Goal: Task Accomplishment & Management: Manage account settings

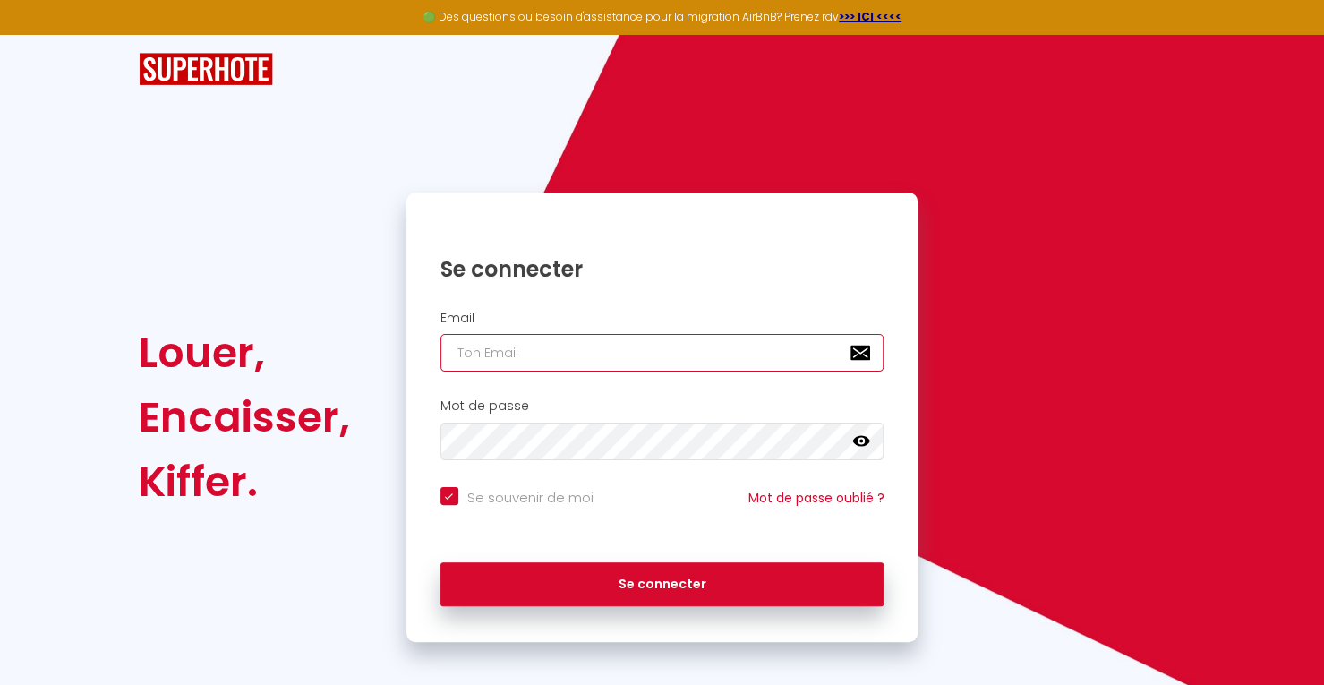
click at [565, 341] on input "email" at bounding box center [662, 353] width 444 height 38
type input "b"
checkbox input "true"
type input "bn"
checkbox input "true"
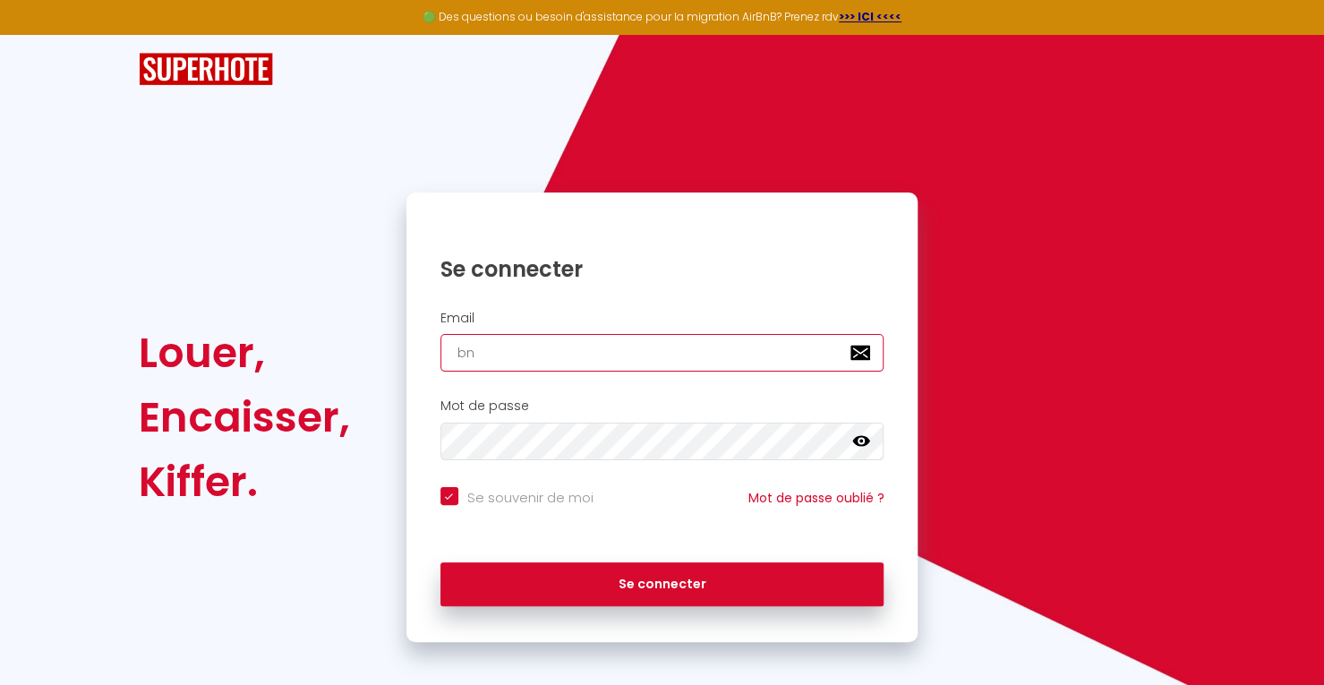
type input "bnb"
checkbox input "true"
type input "bnb."
checkbox input "true"
type input "bnb.c"
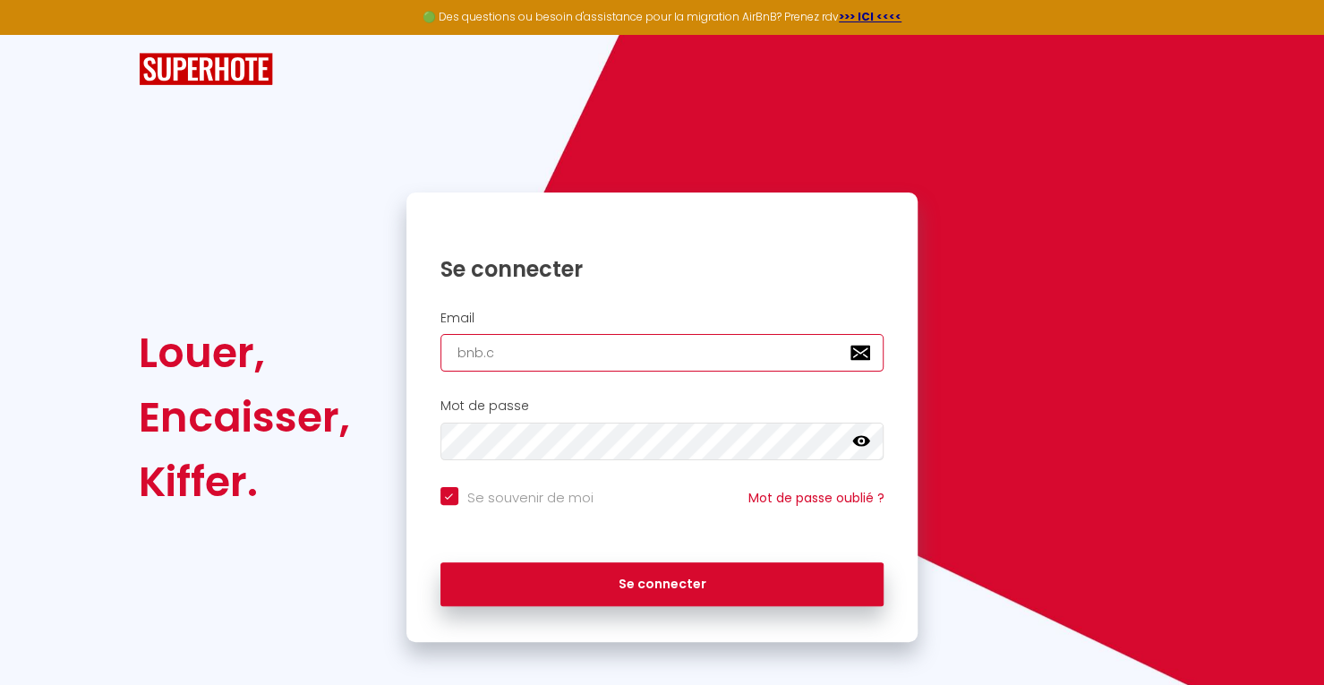
checkbox input "true"
type input "[DOMAIN_NAME]"
checkbox input "true"
type input "bnb.cle"
checkbox input "true"
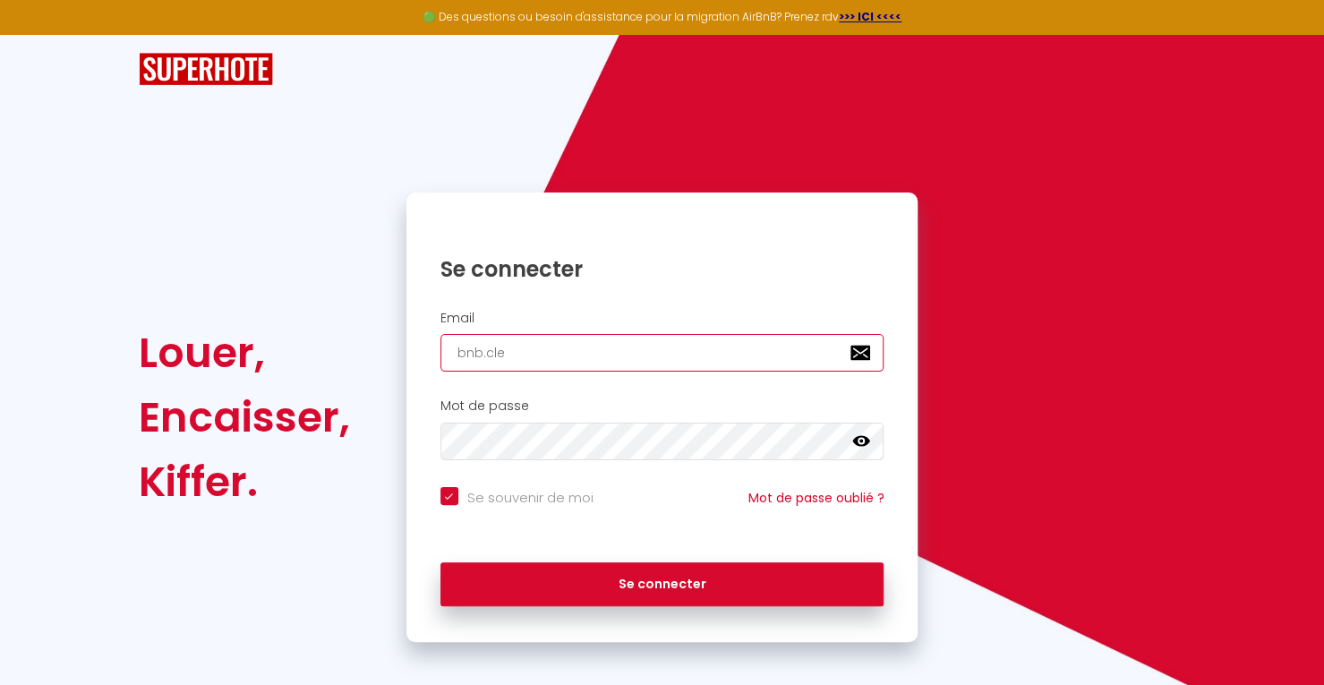
type input "bnb.clen"
checkbox input "true"
type input "bnb.clen."
checkbox input "true"
type input "bnb.clen.s"
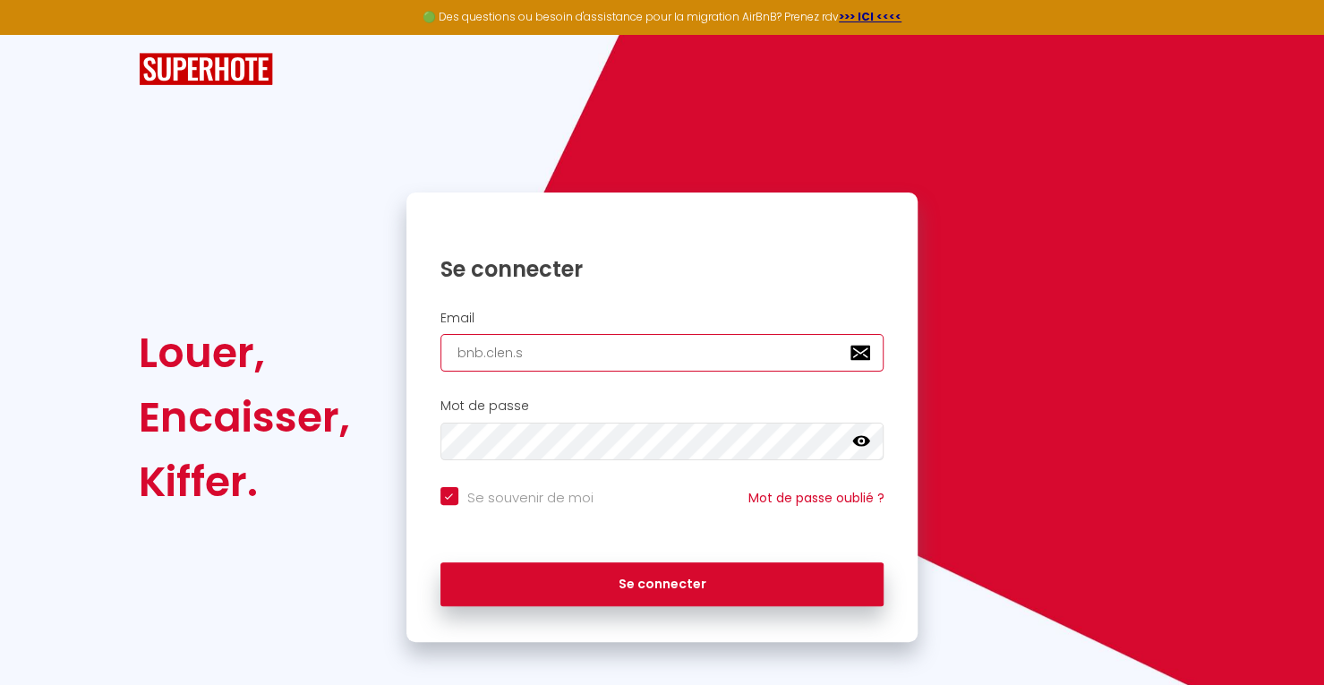
checkbox input "true"
type input "[DOMAIN_NAME]"
checkbox input "true"
type input "bnb.clen.ser"
checkbox input "true"
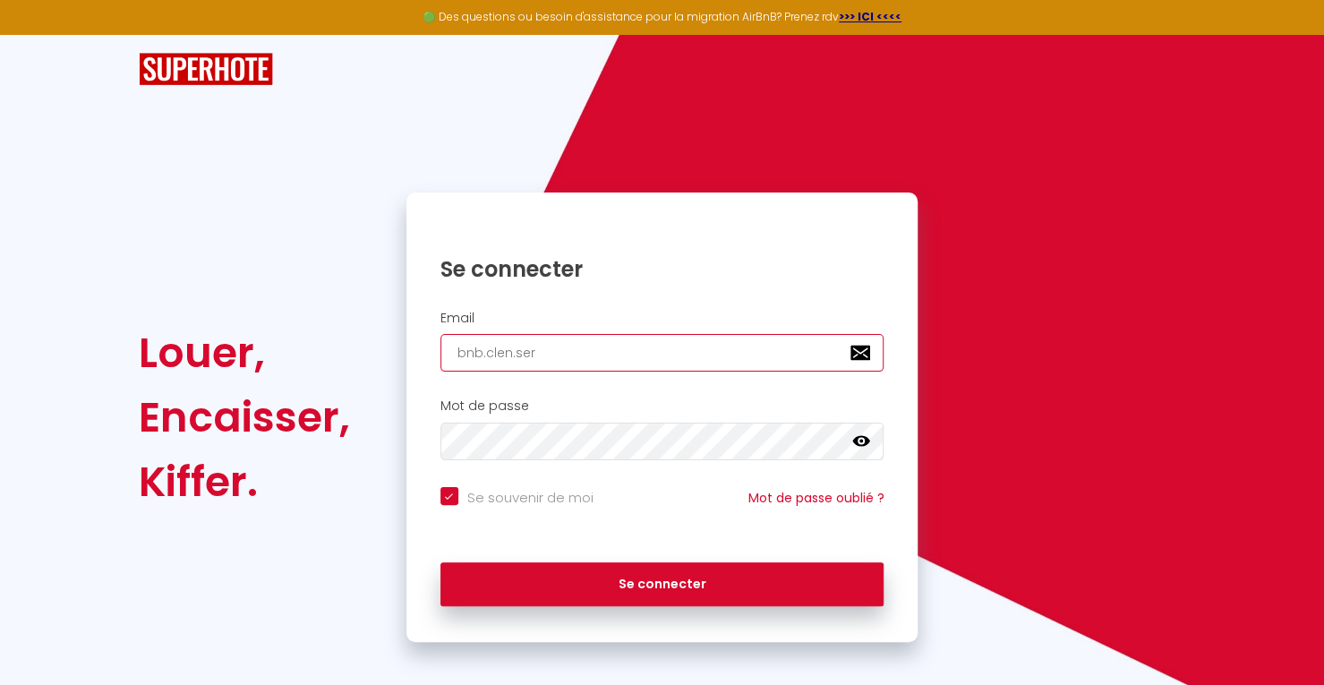
type input "bnb.clen.serv"
checkbox input "true"
type input "bnb.clen.servi"
checkbox input "true"
type input "bnb.clen.servic"
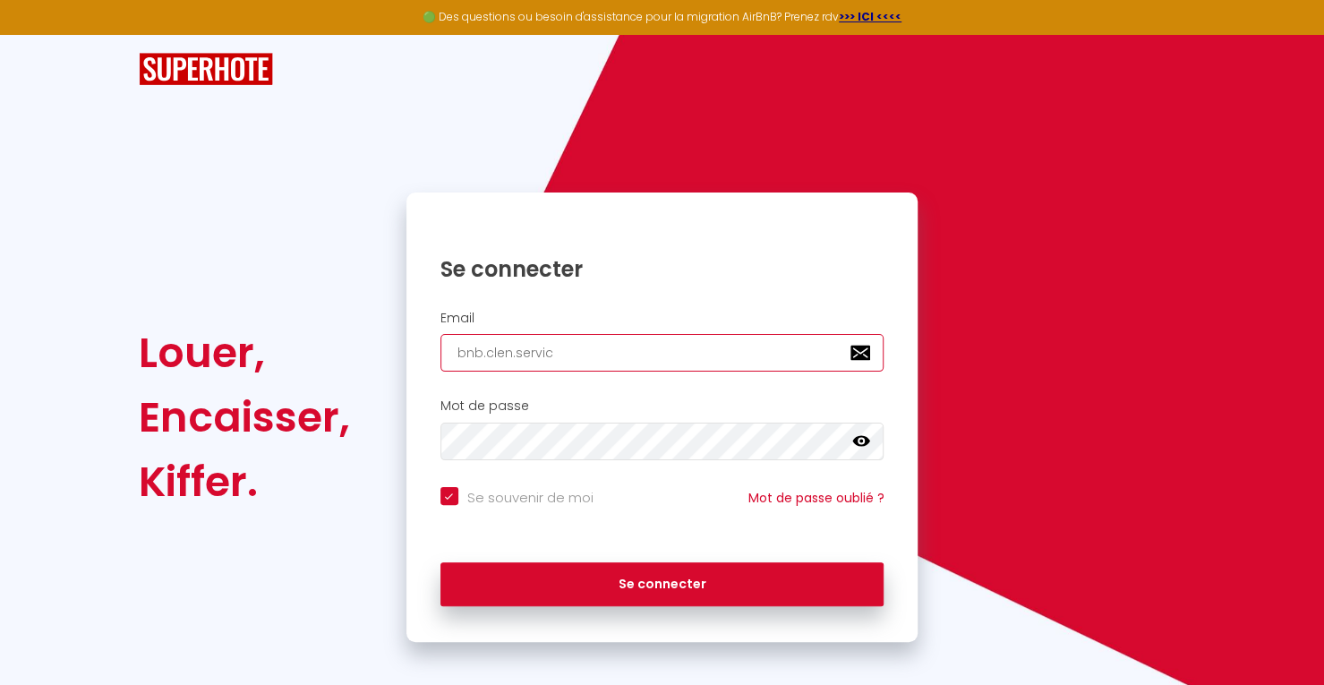
checkbox input "true"
type input "bnb.clen.service"
checkbox input "true"
type input "bnb.clen.service@"
checkbox input "true"
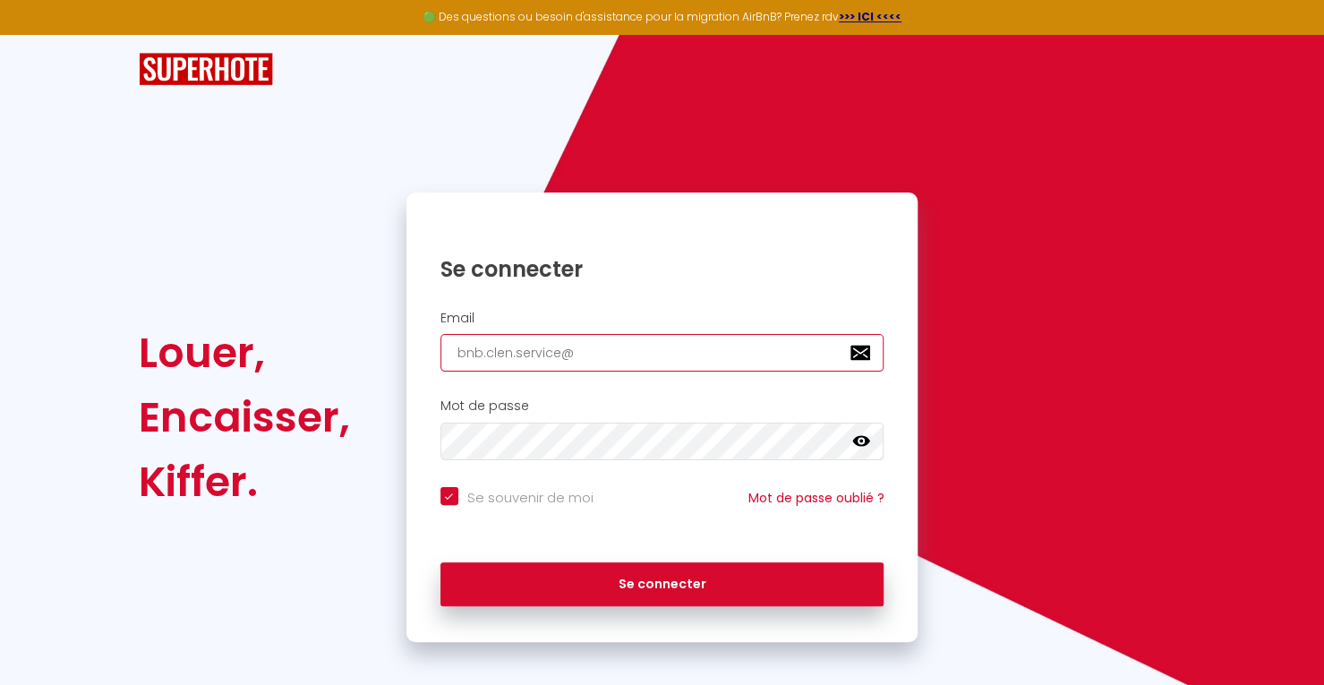
type input "bnb.clen.service@g"
checkbox input "true"
type input "bnb.clen.service@gm"
checkbox input "true"
type input "bnb.clen.service@gmi"
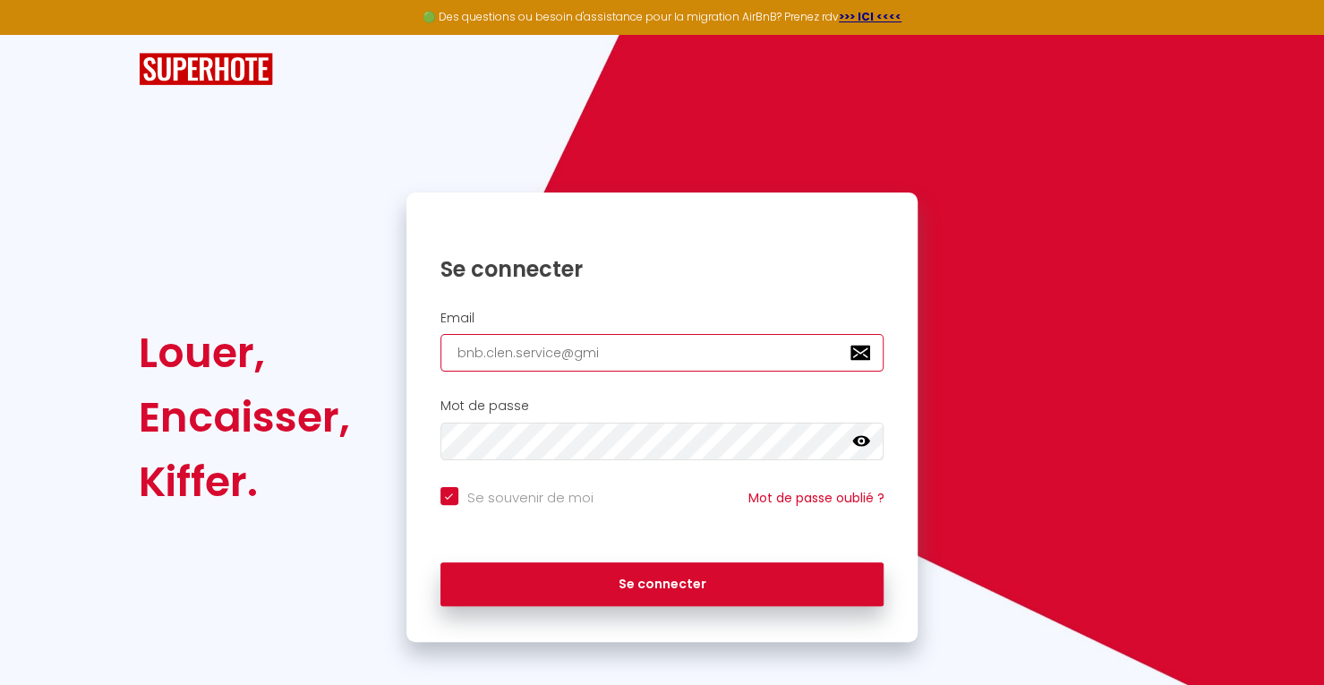
checkbox input "true"
type input "bnb.clen.service@gmil"
checkbox input "true"
type input "bnb.clen.service@gmi"
checkbox input "true"
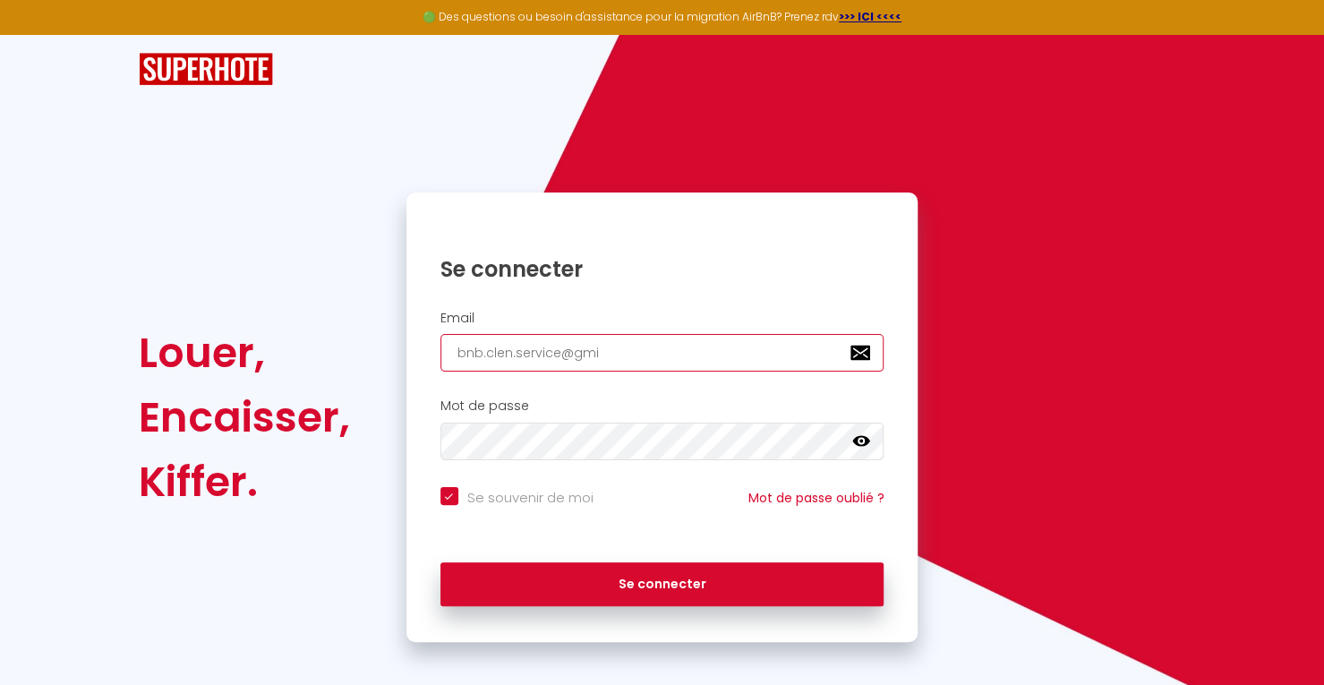
type input "bnb.clen.service@gm"
checkbox input "true"
type input "bnb.clen.service@gmi"
checkbox input "true"
type input "bnb.clen.service@gmil"
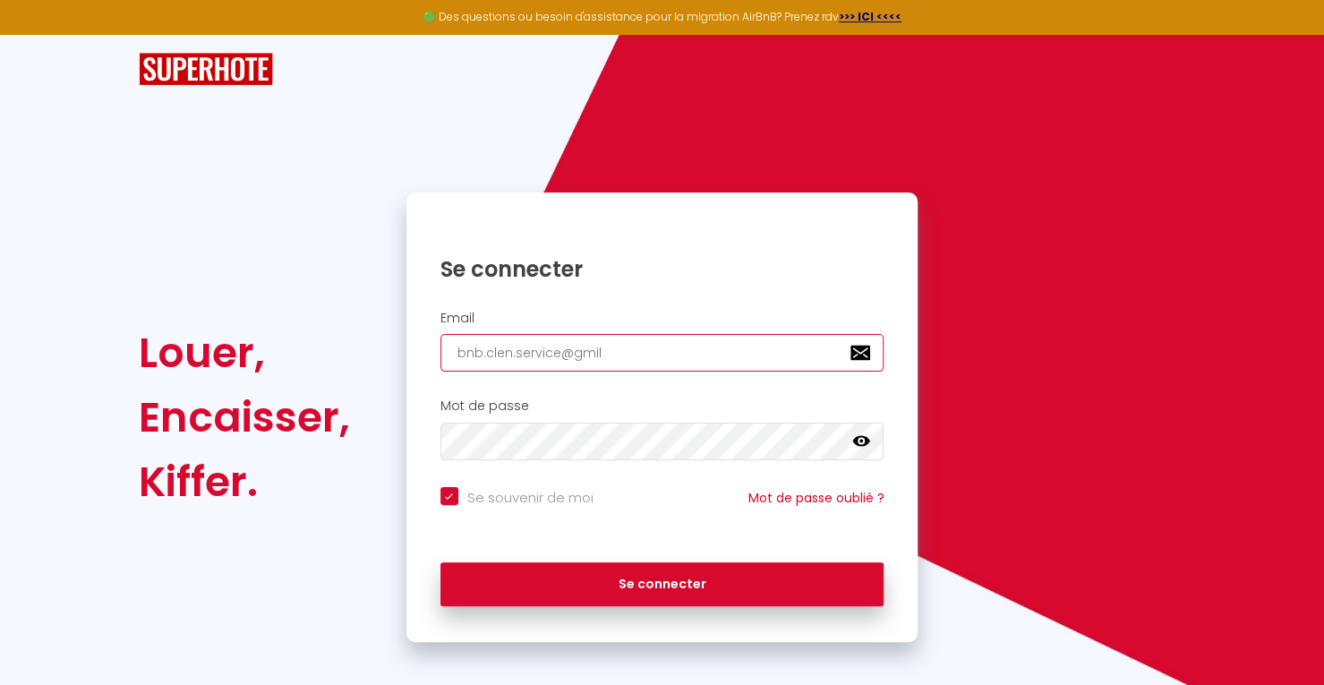
checkbox input "true"
type input "bnb.clen.service@gmil."
checkbox input "true"
type input "bnb.clen.service@gmil.c"
checkbox input "true"
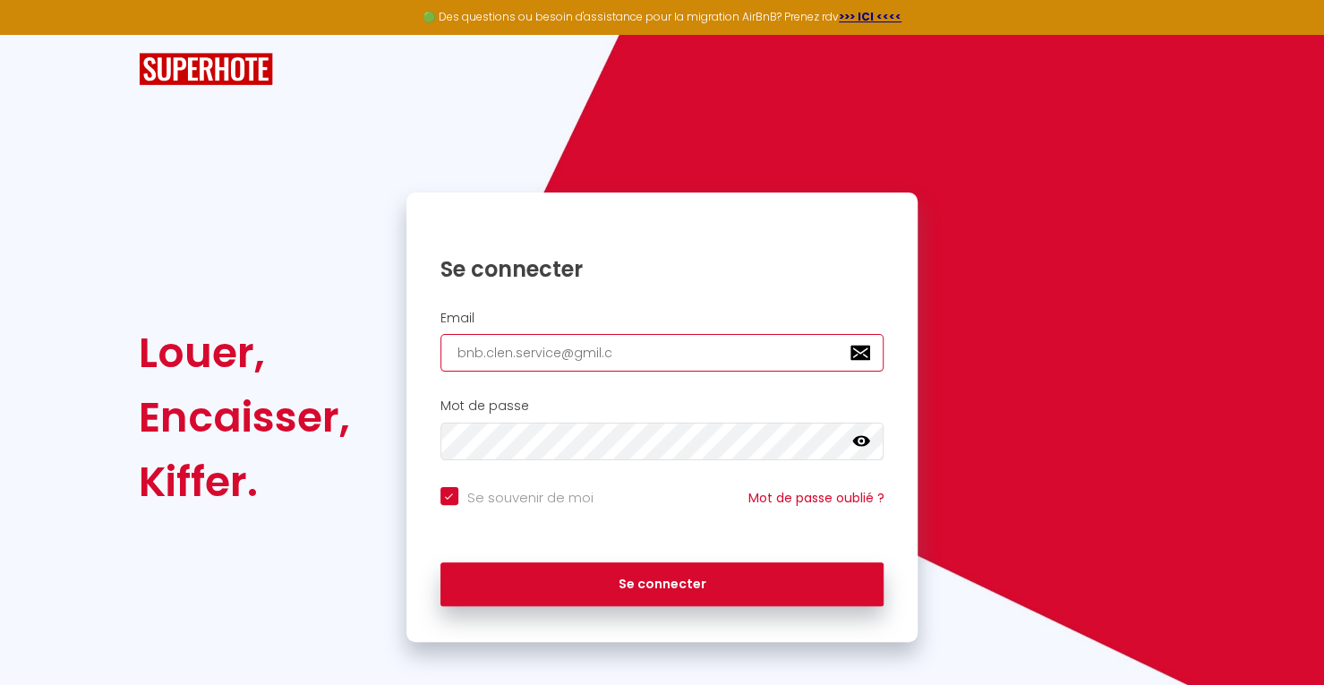
type input "[EMAIL_ADDRESS][DOMAIN_NAME]"
checkbox input "true"
type input "[EMAIL_ADDRESS][DOMAIN_NAME]"
checkbox input "true"
type input "[EMAIL_ADDRESS][DOMAIN_NAME]"
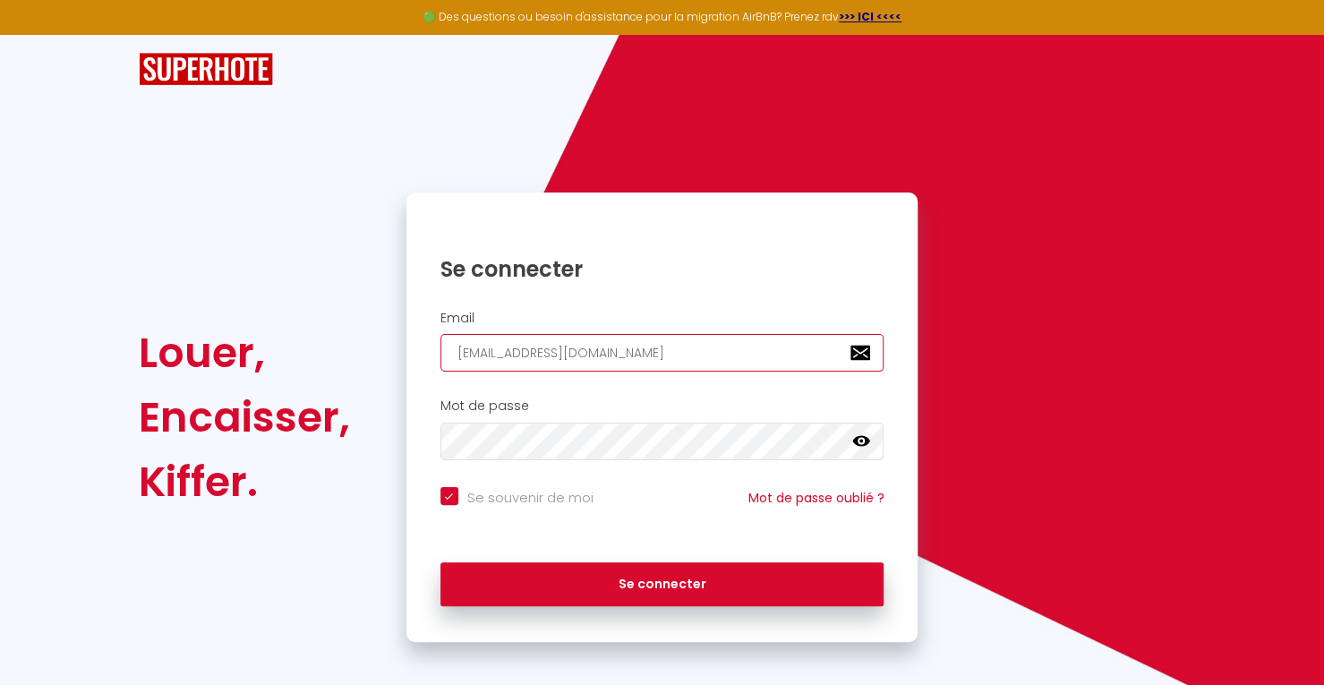
checkbox input "true"
type input "bnb.clen.service@gmil.c"
checkbox input "true"
type input "bnb.clen.service@gmil."
checkbox input "true"
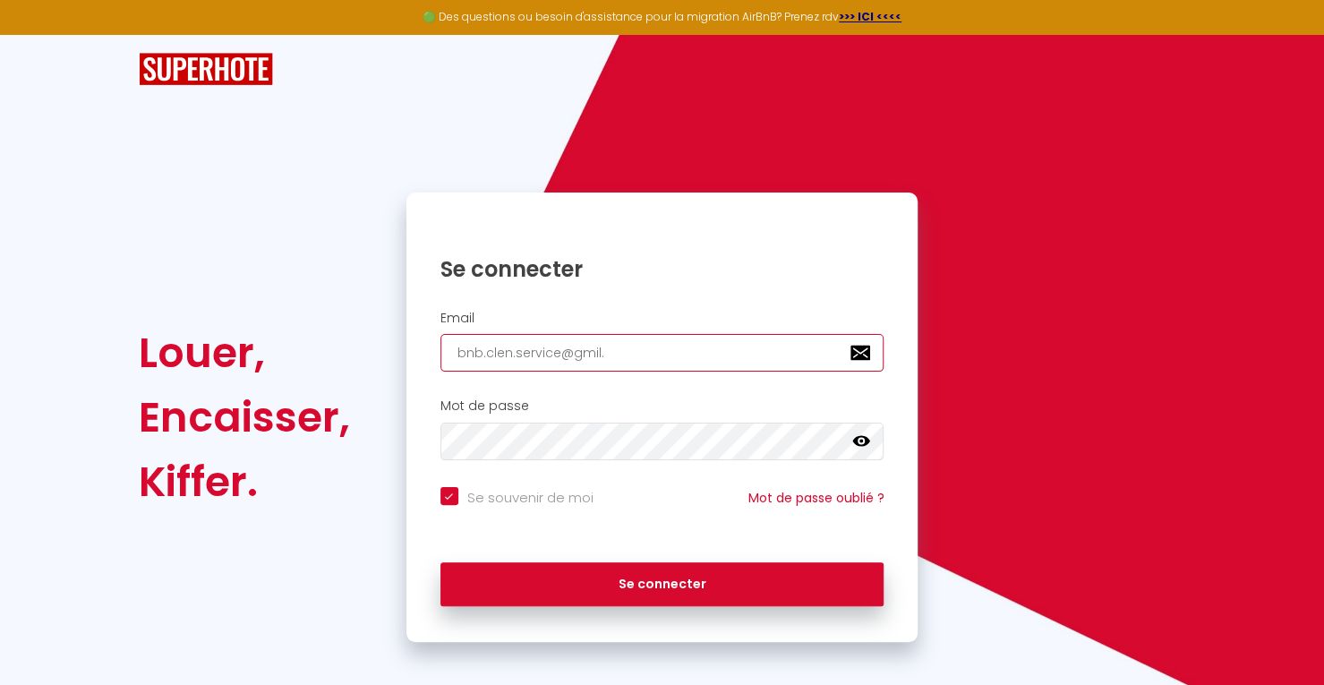
type input "bnb.clen.service@gmil"
checkbox input "true"
type input "bnb.clen.service@gmi"
checkbox input "true"
type input "bnb.clen.service@gm"
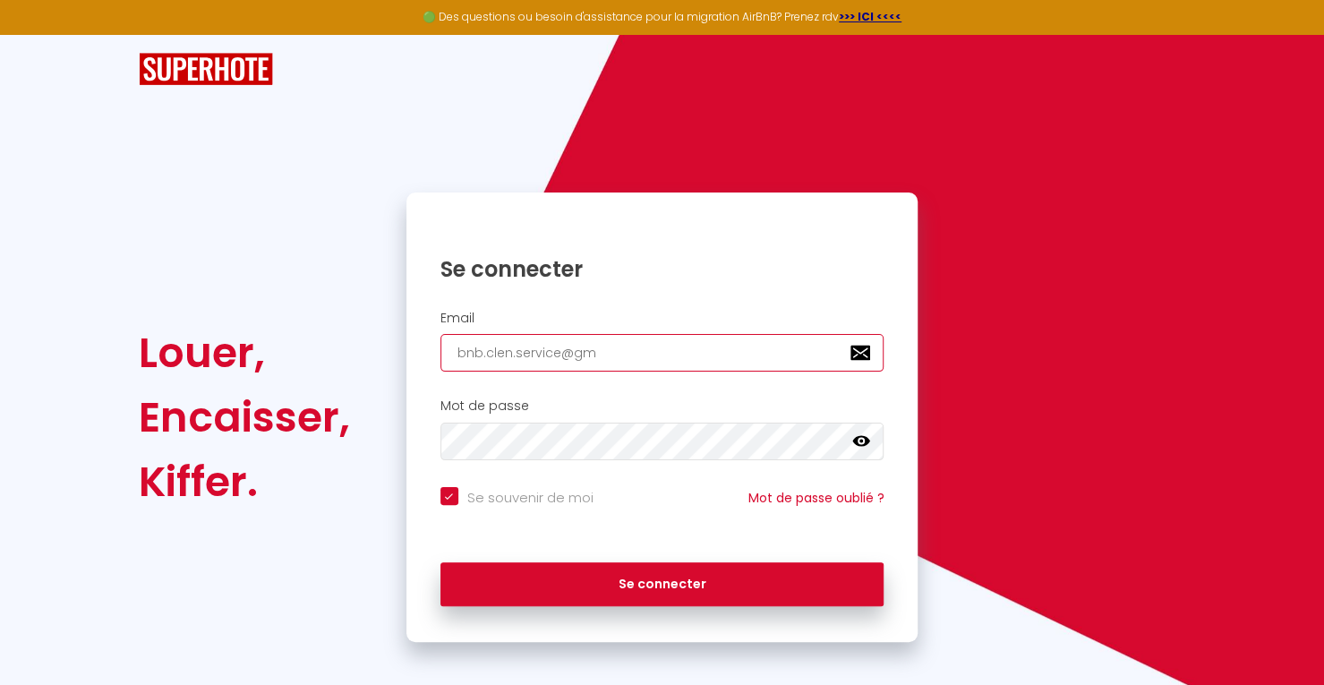
checkbox input "true"
type input "bnb.clen.service@gma"
checkbox input "true"
type input "bnb.clen.service@gmai"
checkbox input "true"
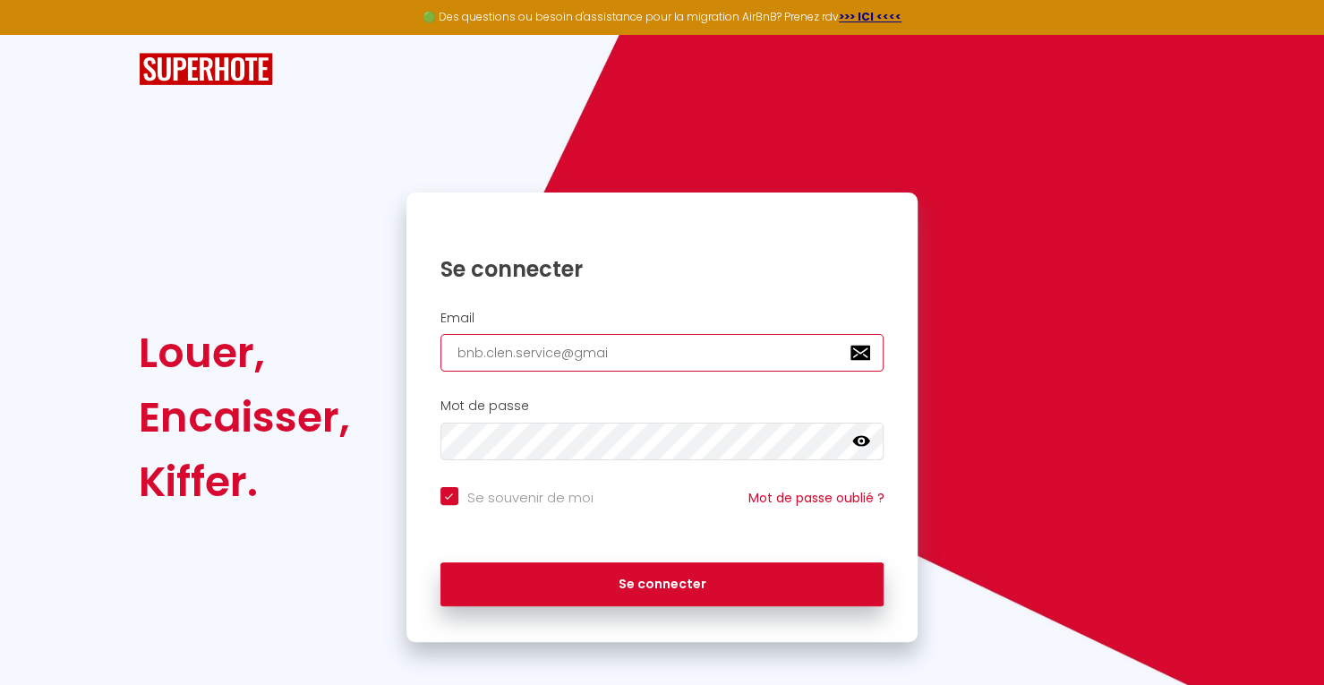
type input "[EMAIL_ADDRESS]"
checkbox input "true"
type input "[EMAIL_ADDRESS]/"
checkbox input "true"
type input "[EMAIL_ADDRESS]"
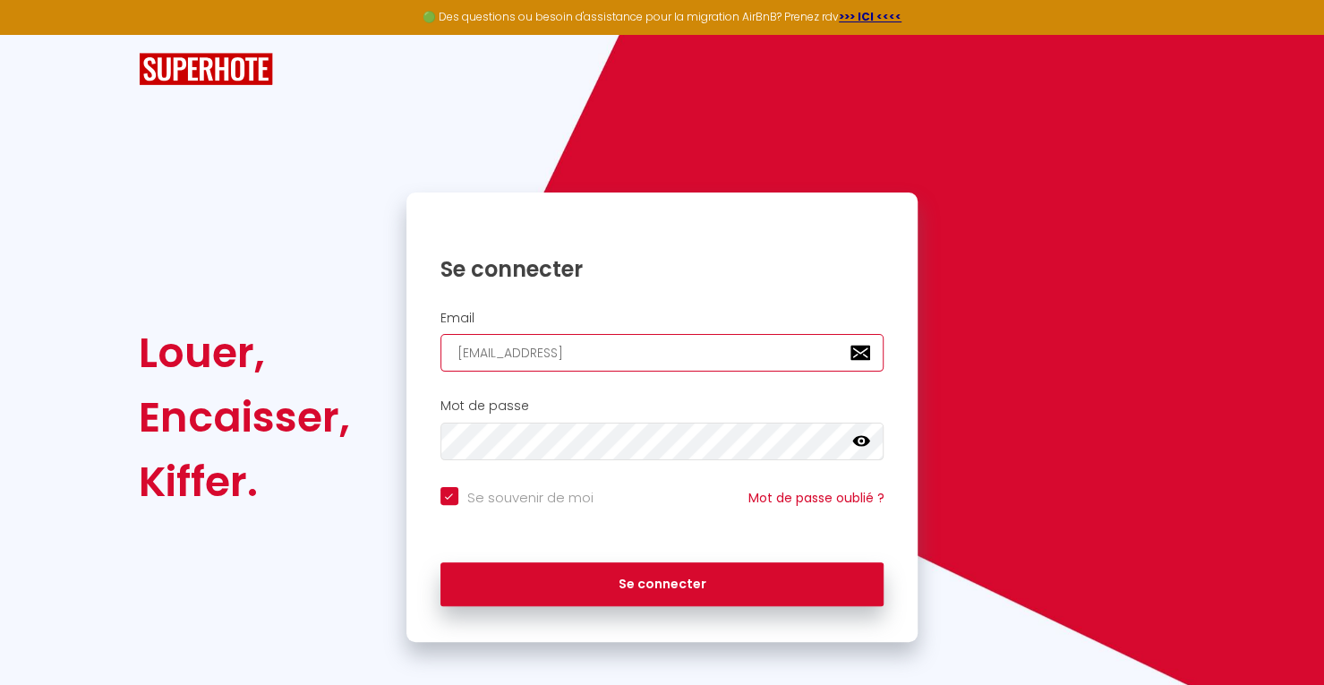
checkbox input "true"
type input "[EMAIL_ADDRESS]."
checkbox input "true"
type input "bnb.clen.service@gmail.c"
checkbox input "true"
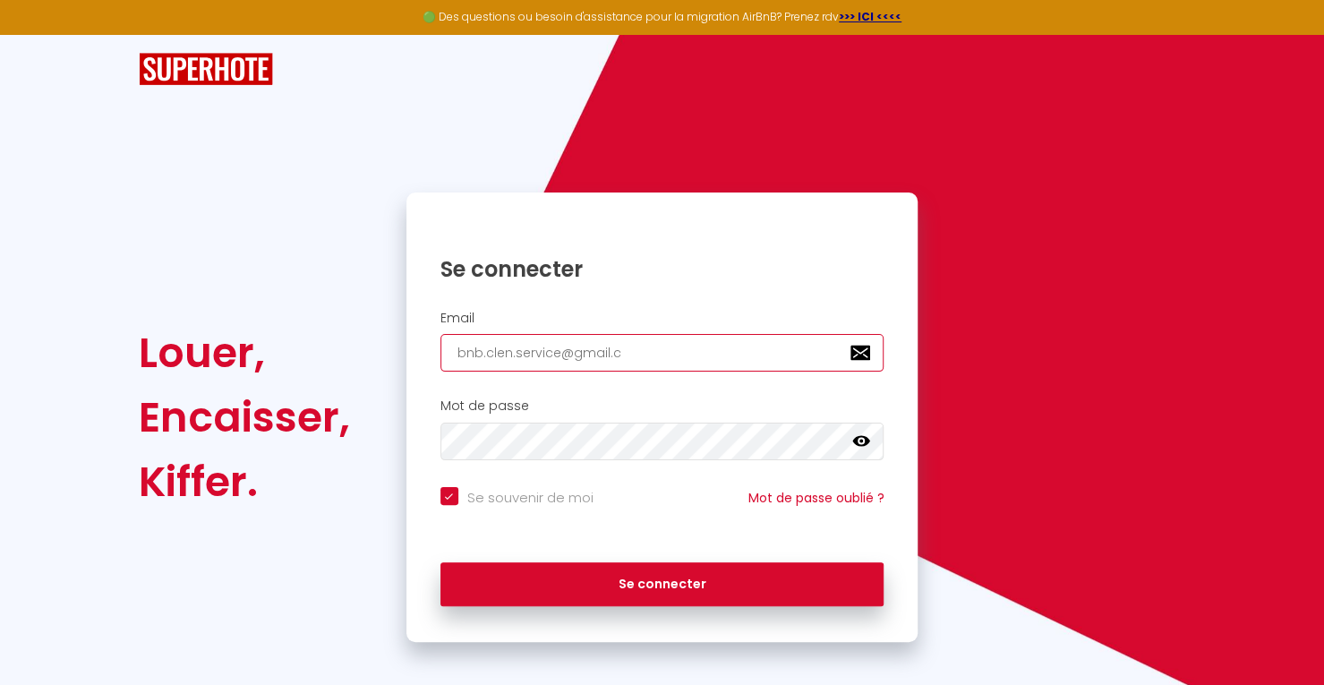
type input "[EMAIL_ADDRESS][DOMAIN_NAME]"
checkbox input "true"
type input "[EMAIL_ADDRESS][DOMAIN_NAME]"
checkbox input "true"
type input "[EMAIL_ADDRESS][DOMAIN_NAME]"
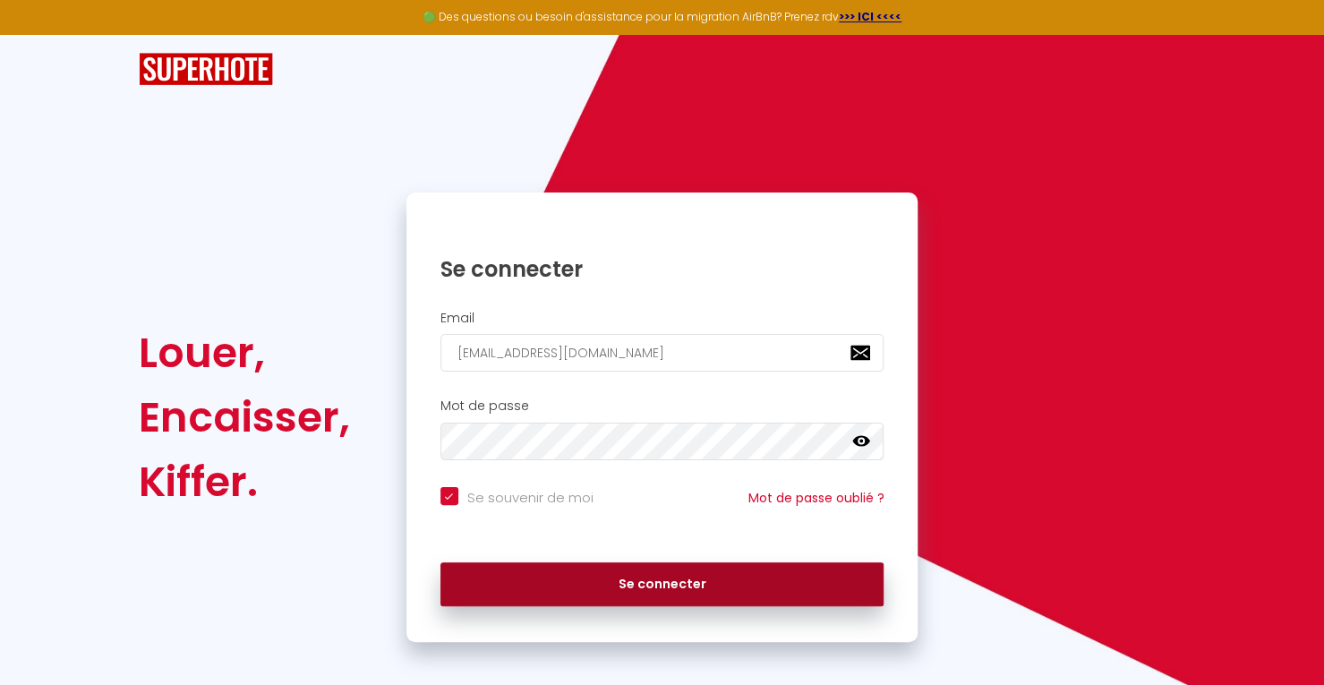
click at [616, 583] on button "Se connecter" at bounding box center [662, 584] width 444 height 45
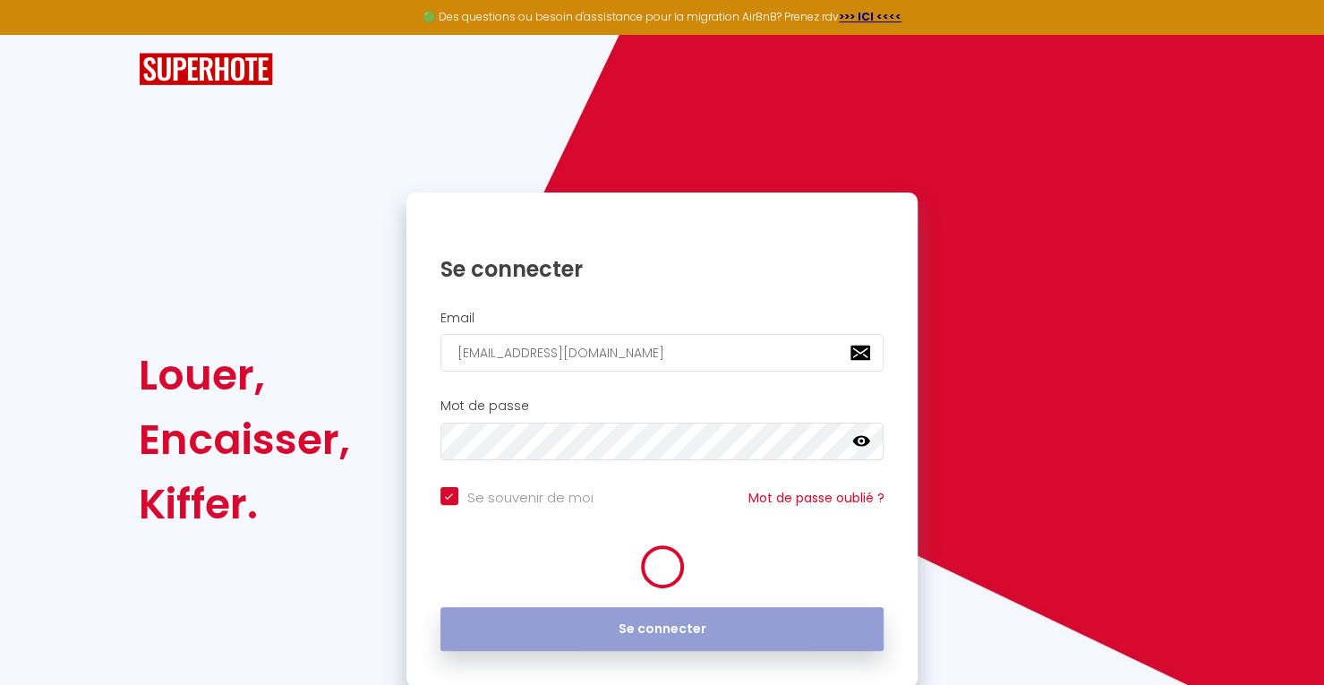
checkbox input "true"
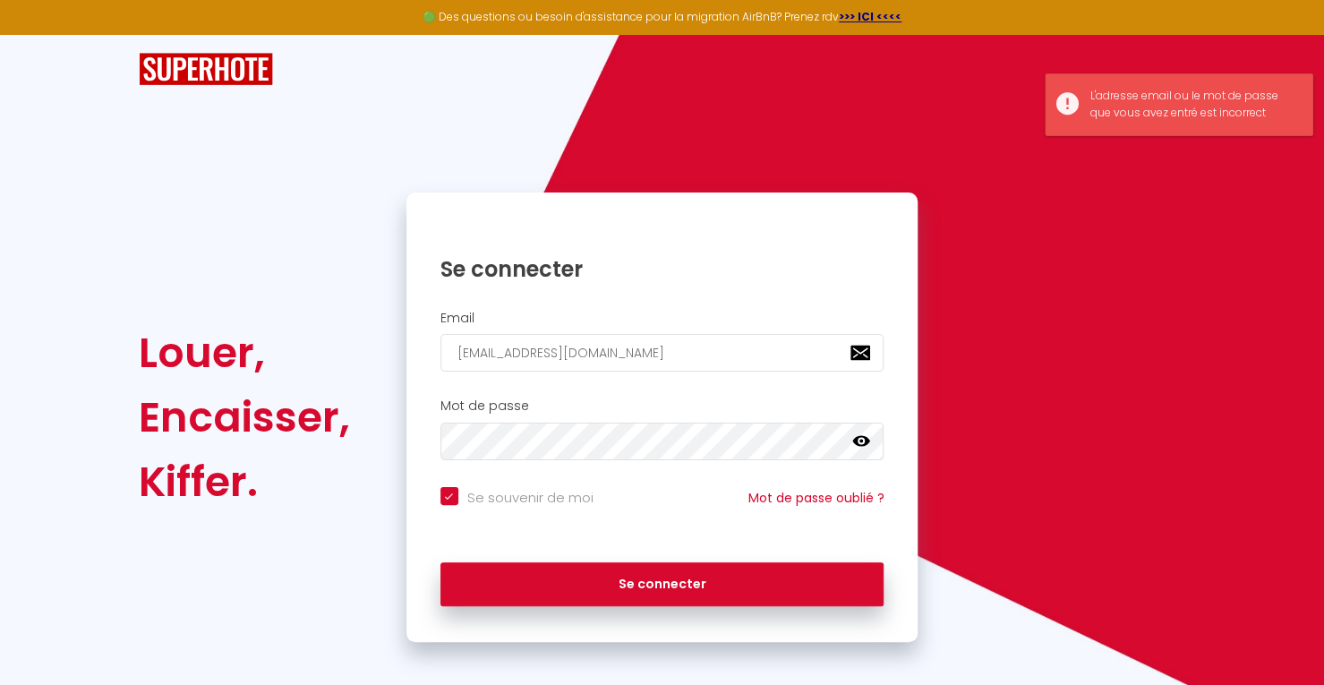
click at [861, 448] on icon at bounding box center [861, 441] width 18 height 18
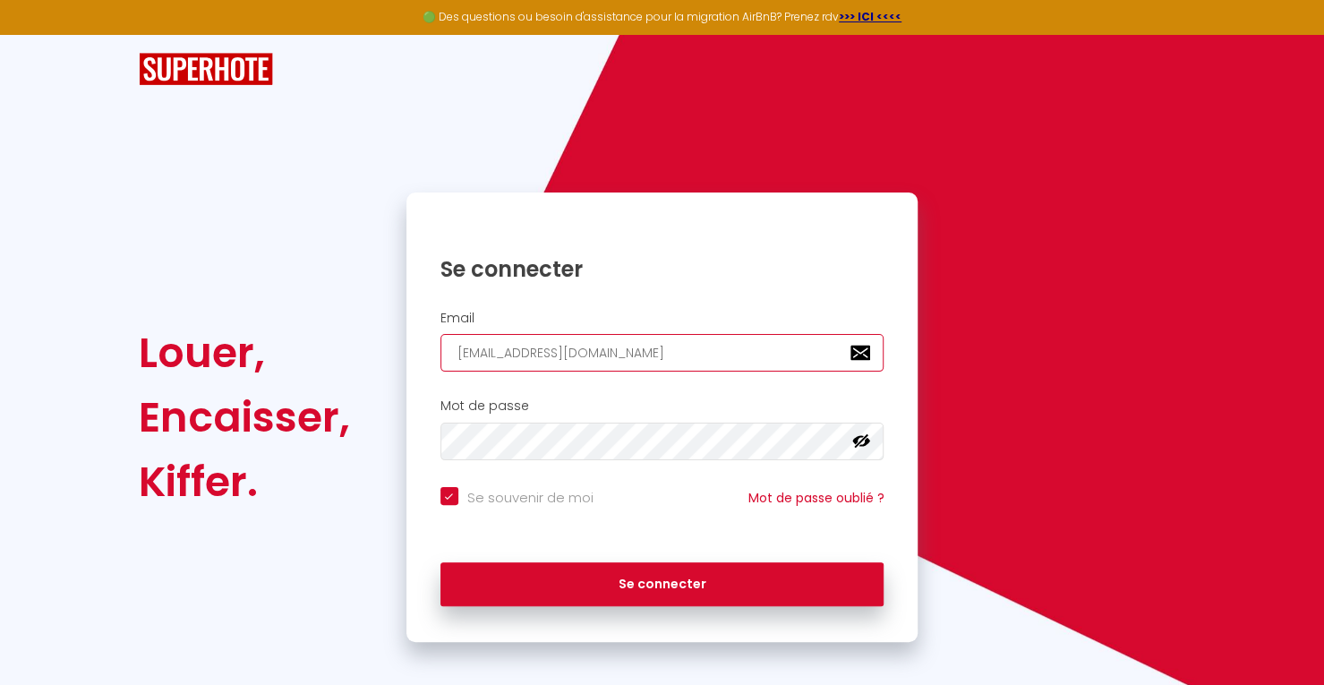
click at [501, 354] on input "[EMAIL_ADDRESS][DOMAIN_NAME]" at bounding box center [662, 353] width 444 height 38
type input "[EMAIL_ADDRESS][DOMAIN_NAME]"
checkbox input "true"
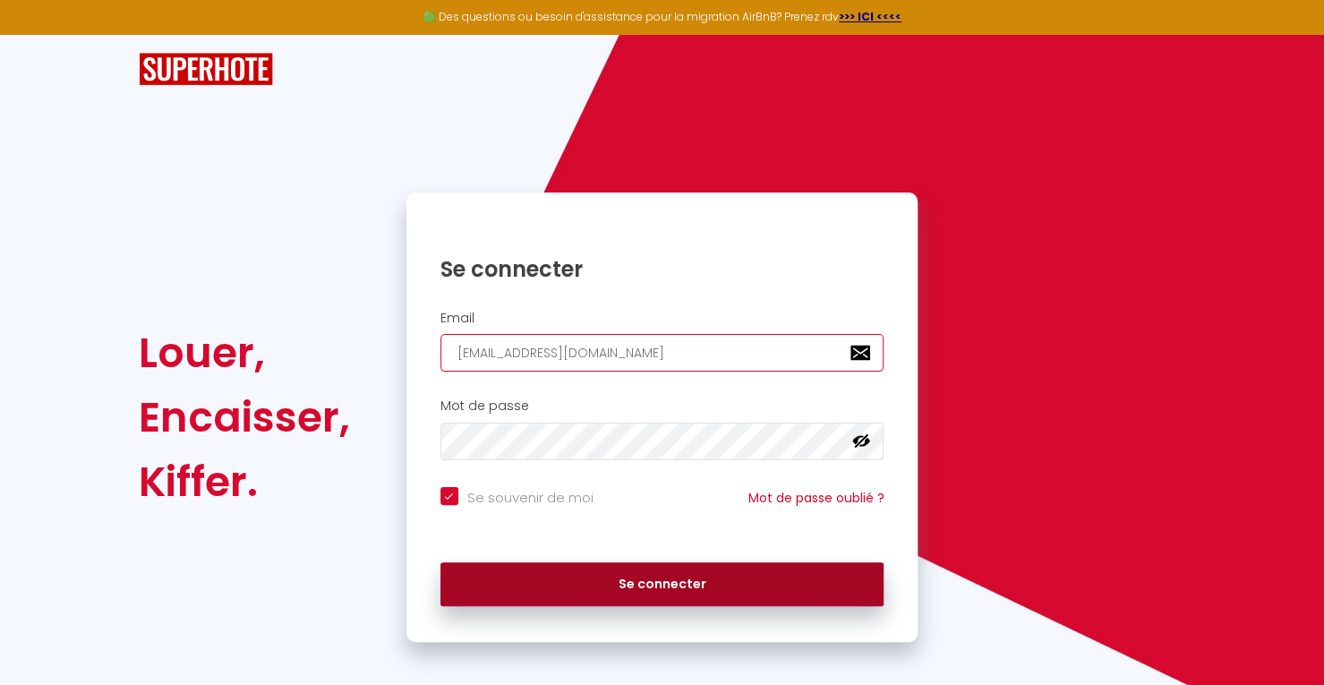
type input "[EMAIL_ADDRESS][DOMAIN_NAME]"
click at [549, 583] on button "Se connecter" at bounding box center [662, 584] width 444 height 45
checkbox input "true"
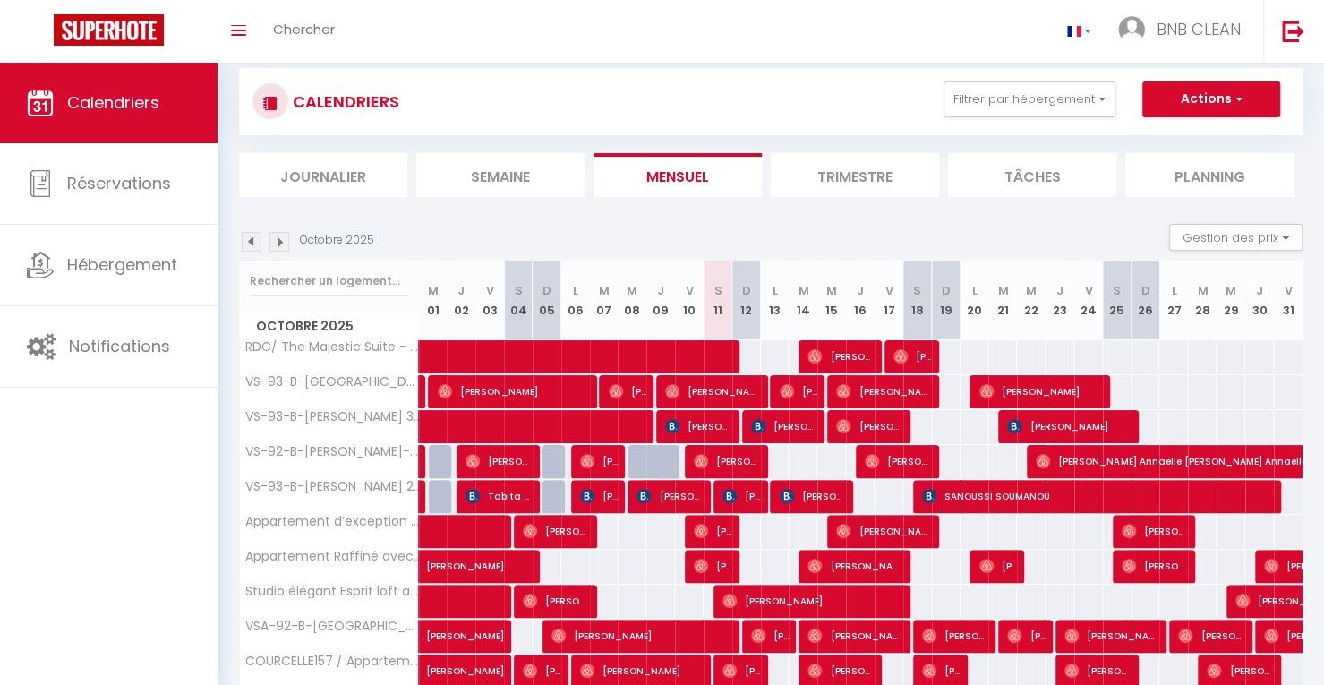
scroll to position [34, 0]
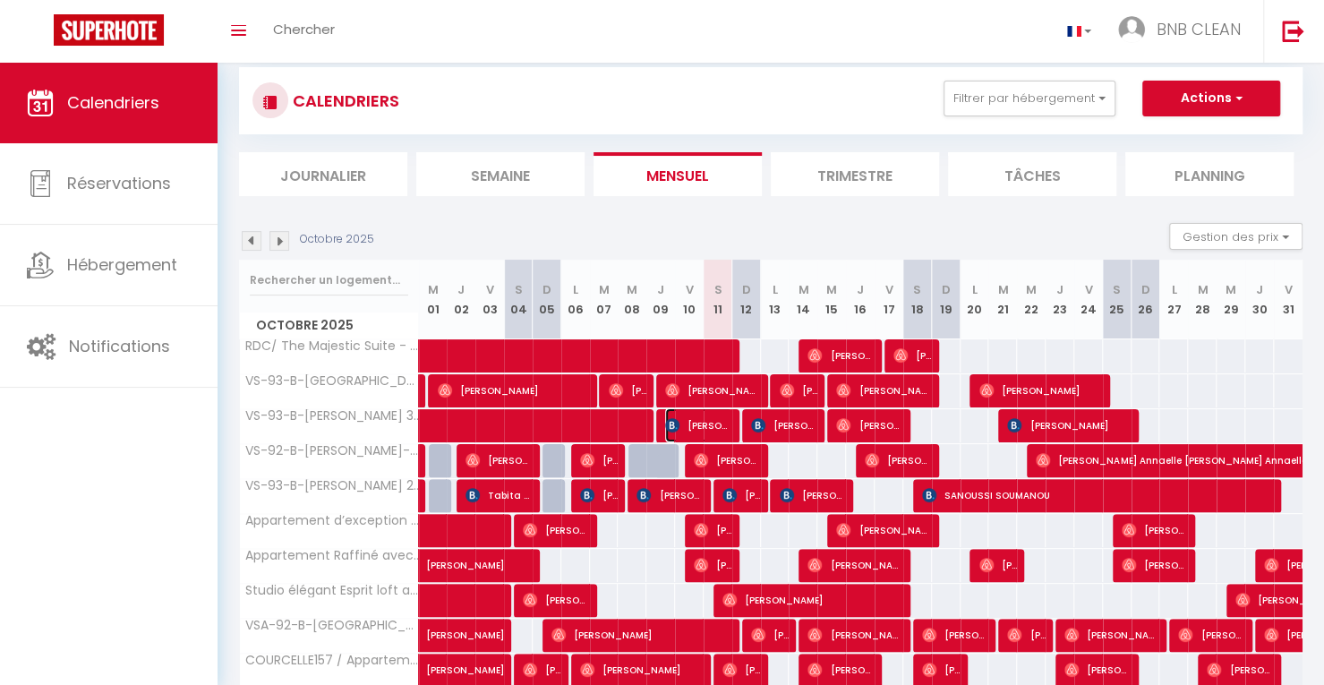
click at [711, 430] on span "[PERSON_NAME]" at bounding box center [698, 425] width 67 height 34
select select "OK"
select select "KO"
select select "0"
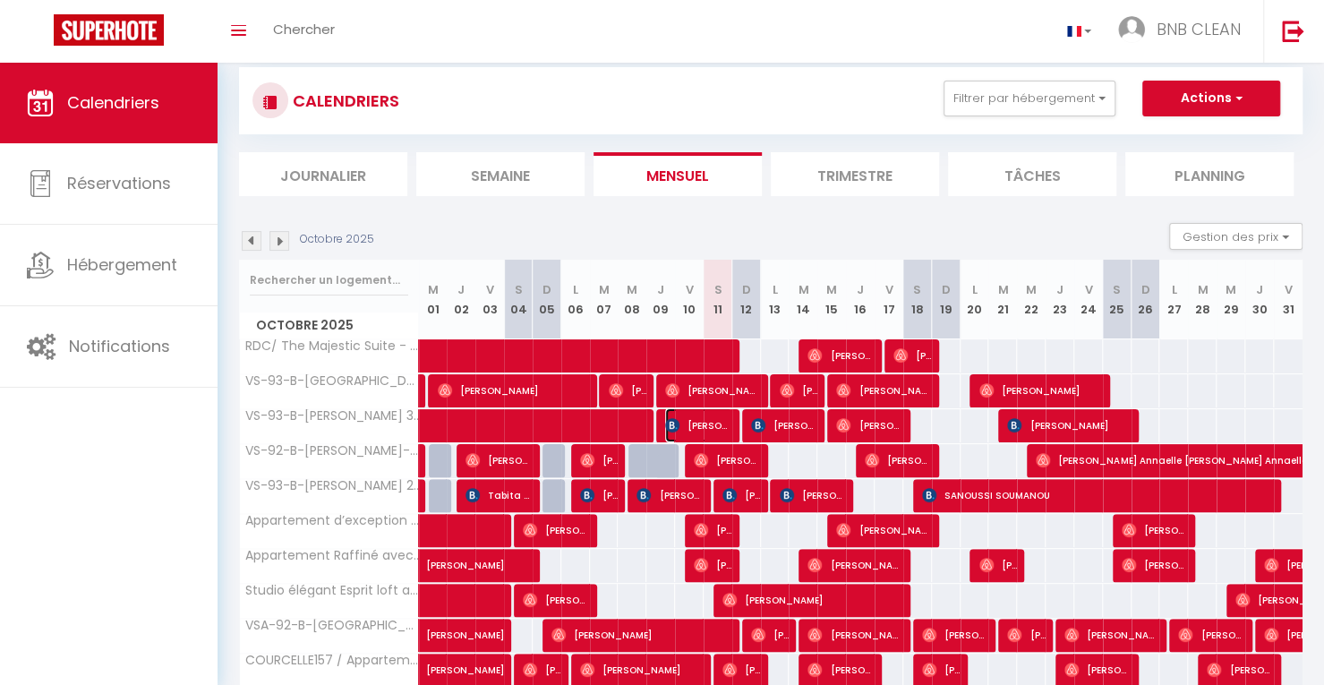
select select "1"
select select
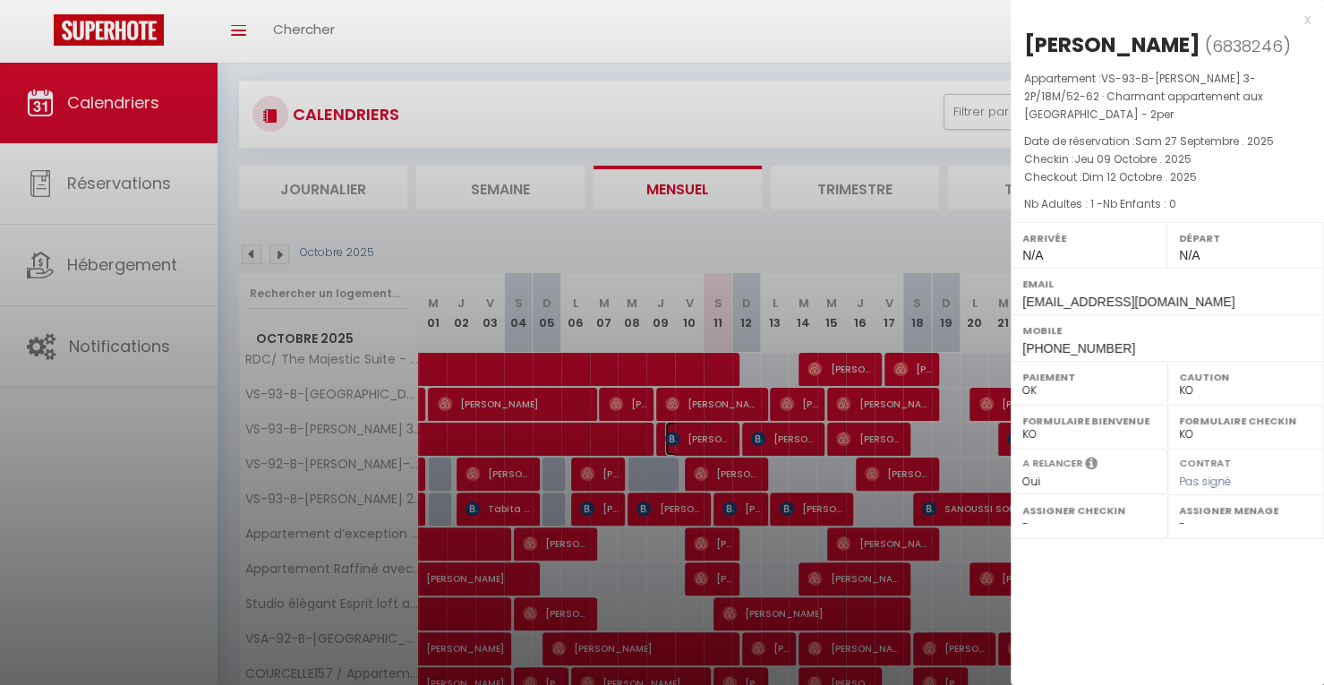
scroll to position [19, 0]
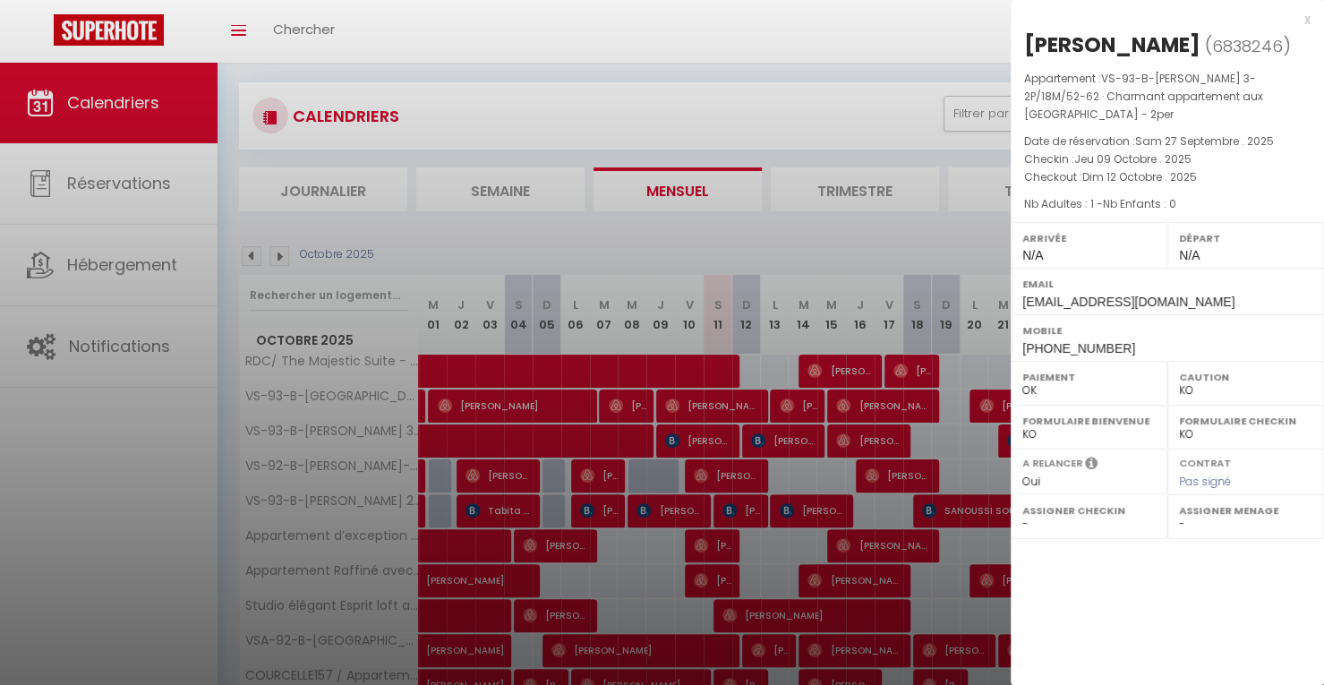
click at [1308, 23] on div "x" at bounding box center [1160, 19] width 300 height 21
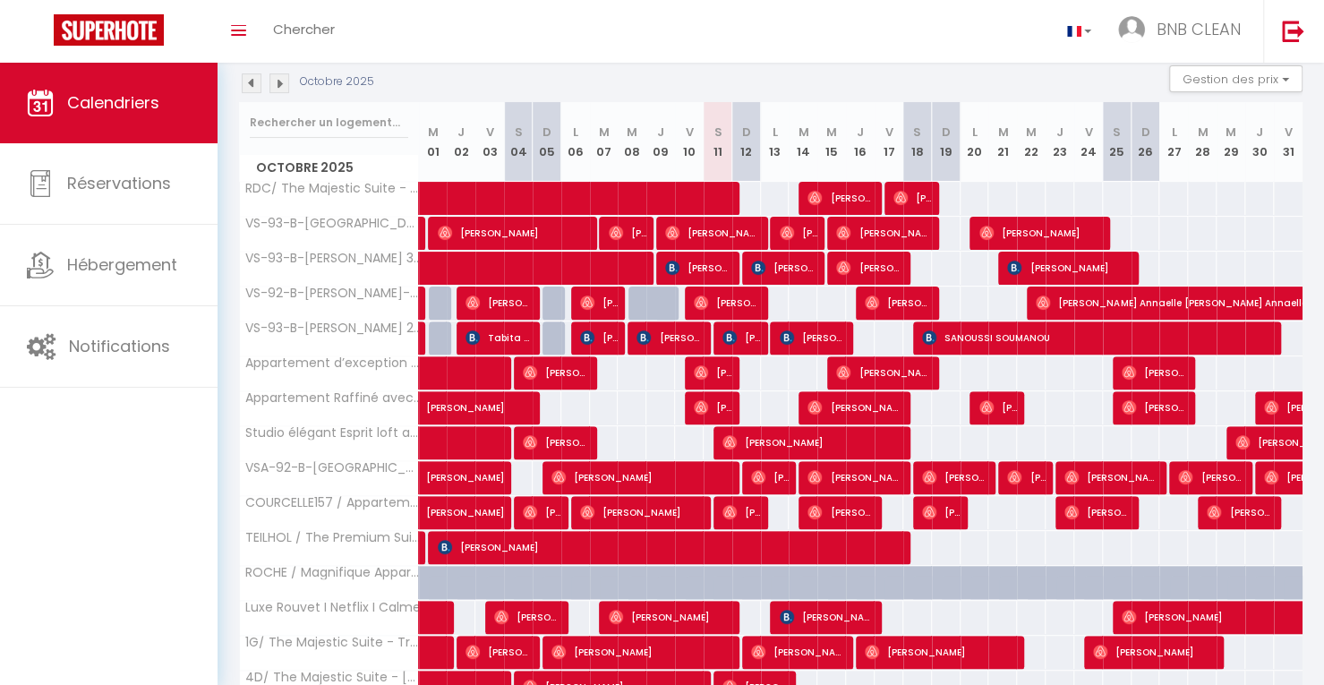
scroll to position [188, 0]
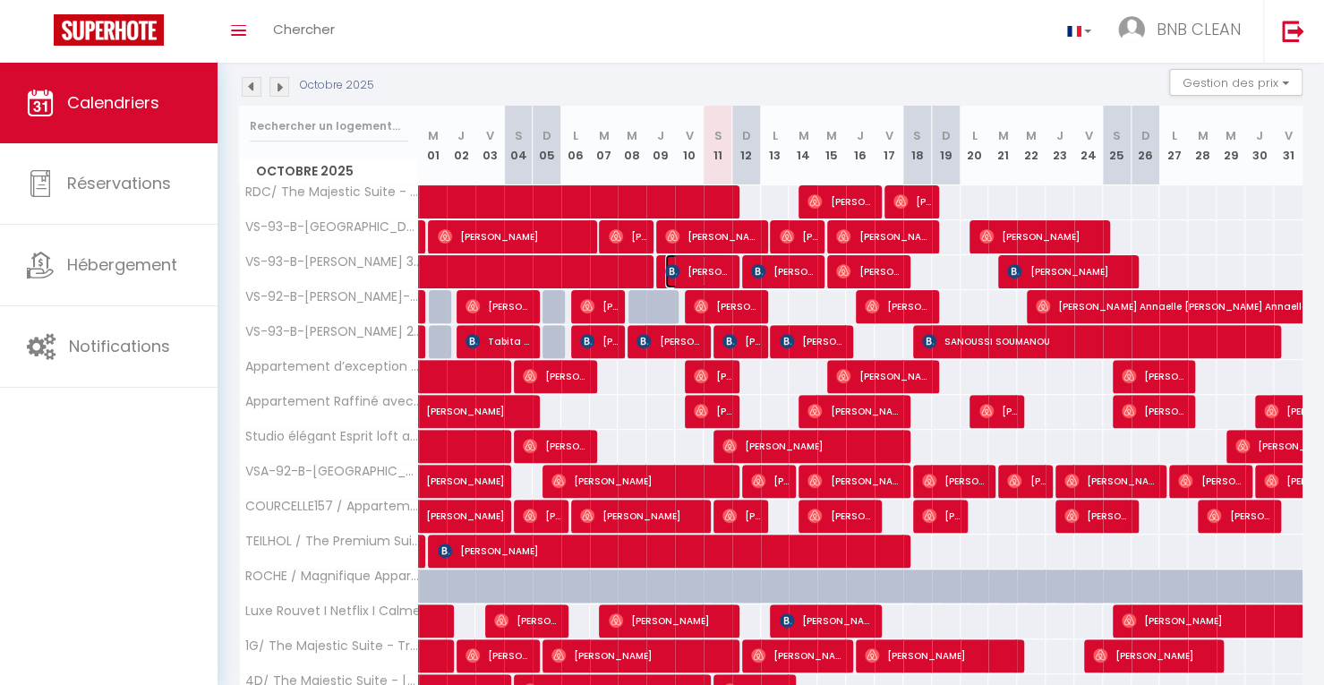
click at [693, 270] on span "[PERSON_NAME]" at bounding box center [698, 271] width 67 height 34
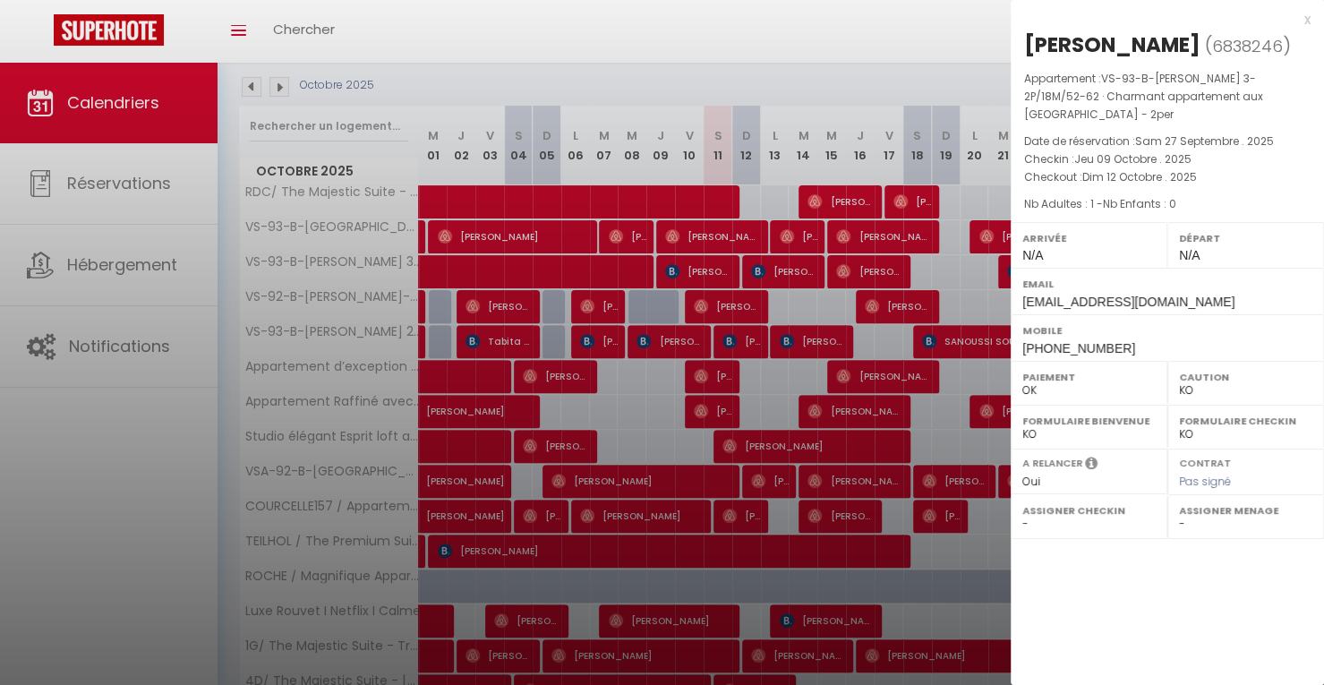
click at [1307, 26] on div "x" at bounding box center [1160, 19] width 300 height 21
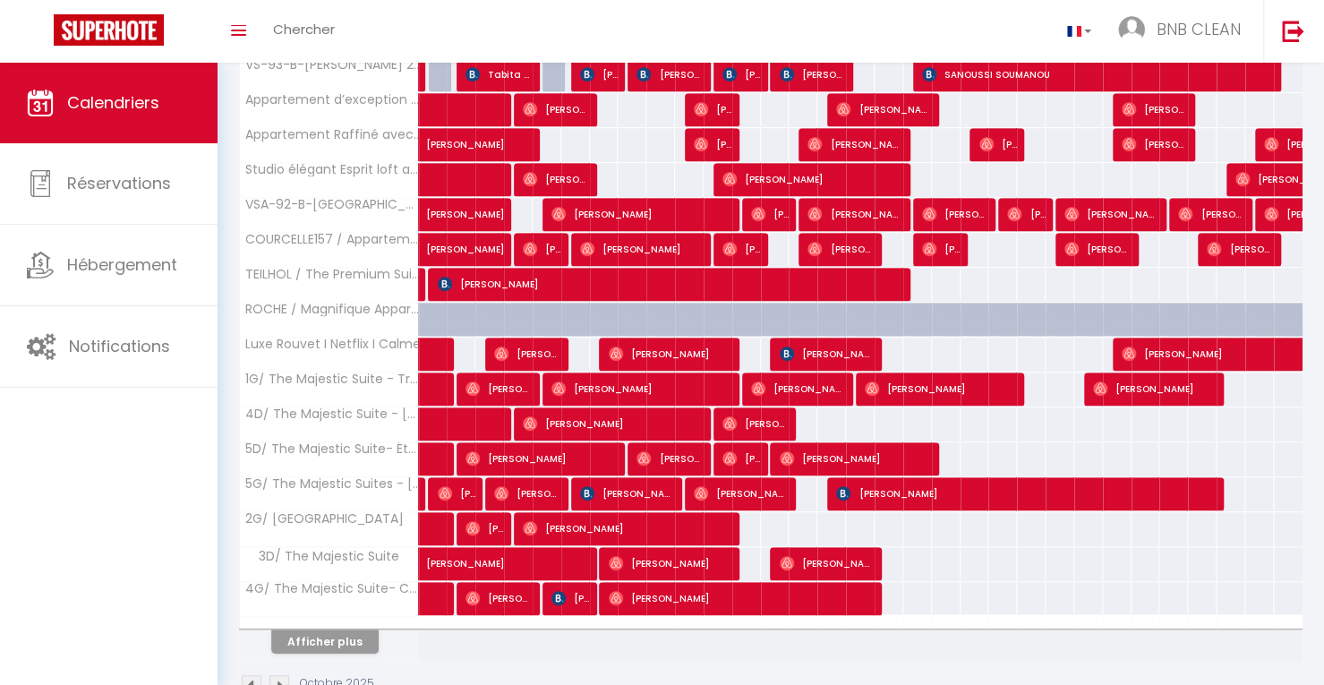
scroll to position [496, 0]
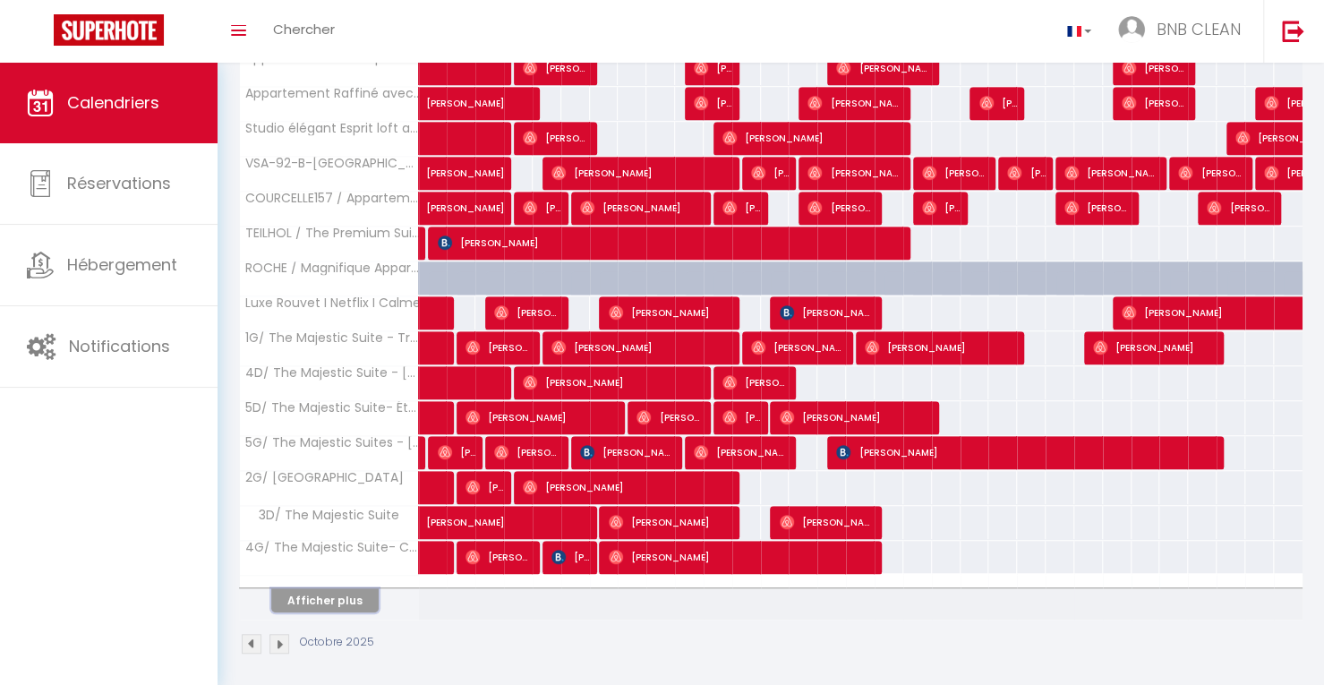
click at [362, 599] on button "Afficher plus" at bounding box center [324, 600] width 107 height 24
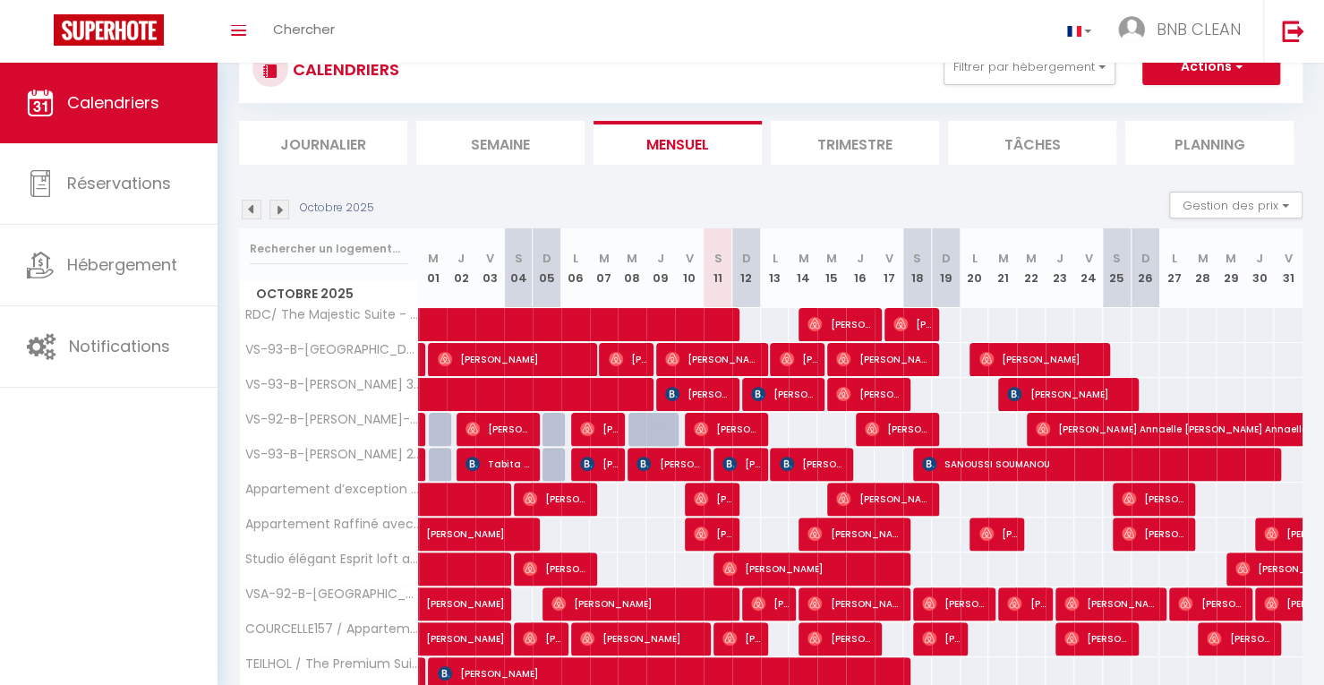
scroll to position [160, 0]
